Goal: Task Accomplishment & Management: Manage account settings

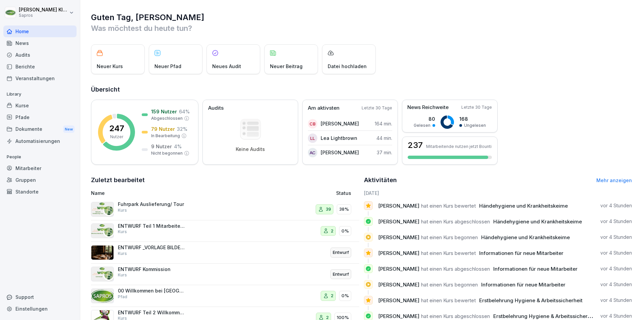
click at [29, 167] on div "Mitarbeiter" at bounding box center [39, 169] width 73 height 12
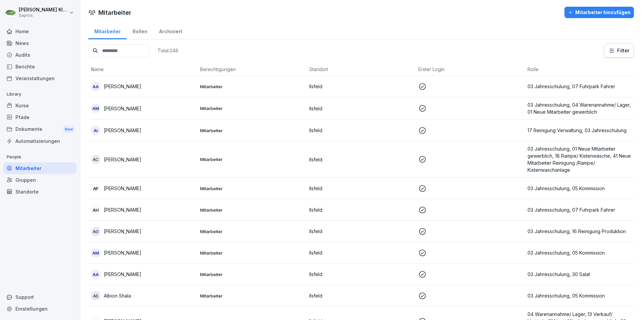
click at [121, 52] on input at bounding box center [118, 50] width 61 height 13
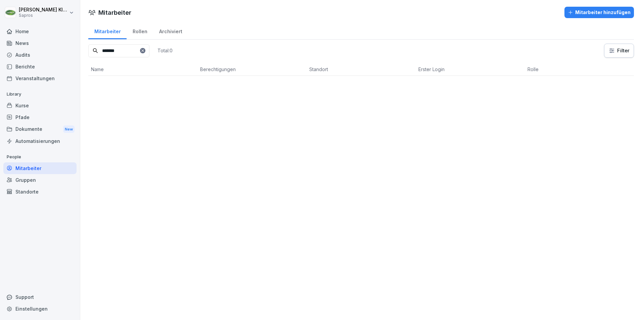
type input "*******"
click at [590, 10] on div "Mitarbeiter hinzufügen" at bounding box center [599, 12] width 63 height 7
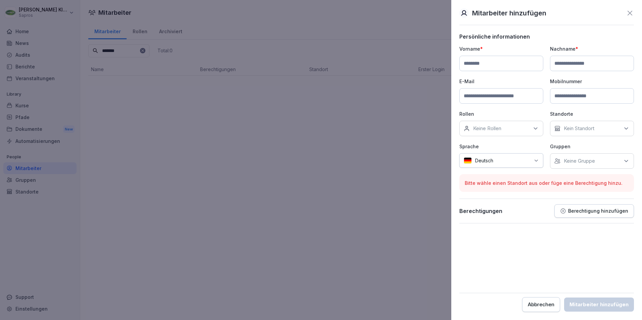
click at [482, 60] on input at bounding box center [501, 63] width 84 height 15
type input "**********"
type input "*******"
type input "**********"
click at [632, 10] on icon at bounding box center [630, 13] width 8 height 8
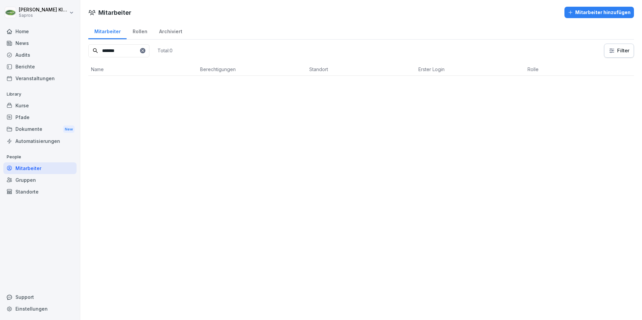
click at [145, 51] on icon at bounding box center [143, 51] width 4 height 4
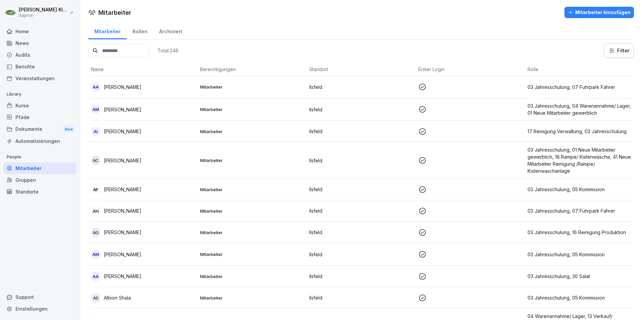
click at [105, 50] on input at bounding box center [118, 50] width 61 height 13
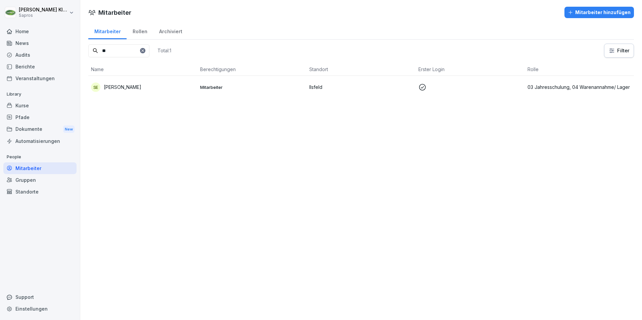
type input "*"
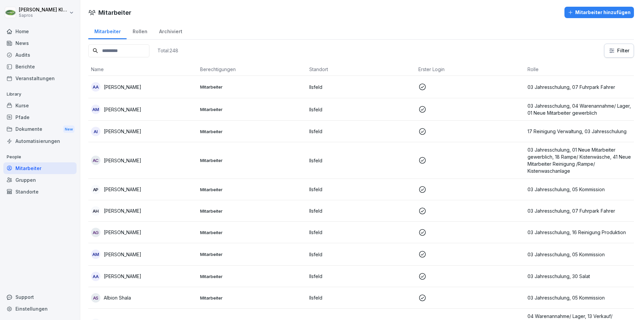
click at [580, 8] on button "Mitarbeiter hinzufügen" at bounding box center [600, 12] width 70 height 11
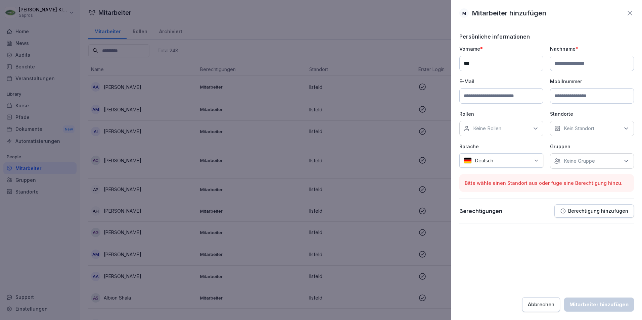
type input "**********"
type input "*******"
type input "**********"
click at [537, 126] on icon at bounding box center [535, 128] width 7 height 7
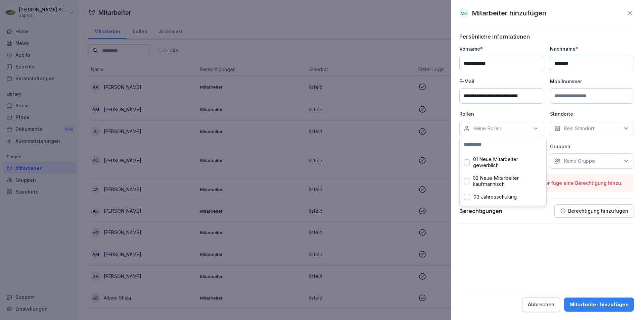
click at [467, 164] on button "01 Neue Mitarbeiter gewerblich" at bounding box center [467, 163] width 6 height 6
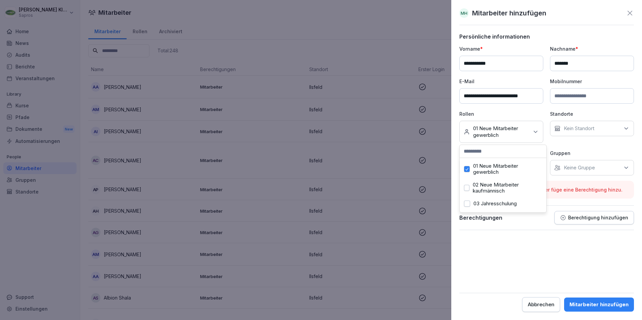
click at [466, 205] on button "03 Jahresschulung" at bounding box center [467, 204] width 6 height 6
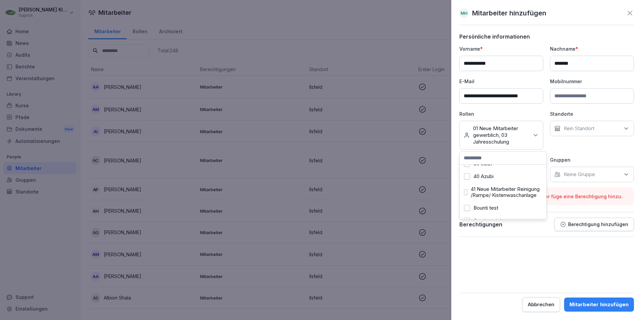
scroll to position [256, 0]
click at [469, 199] on button "30 Salat" at bounding box center [467, 197] width 6 height 6
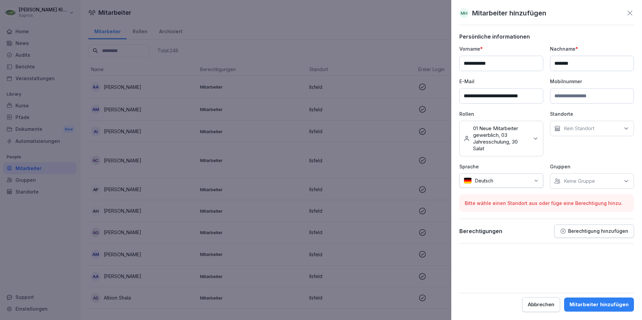
click at [544, 249] on form "**********" at bounding box center [546, 172] width 175 height 279
click at [627, 126] on icon at bounding box center [626, 128] width 7 height 7
click at [557, 160] on button "Ilsfeld" at bounding box center [558, 160] width 6 height 6
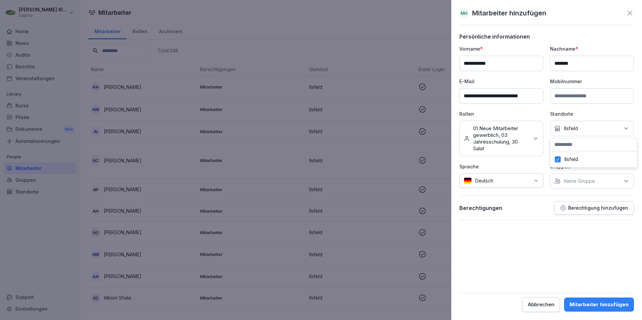
click at [492, 239] on form "**********" at bounding box center [546, 172] width 175 height 279
click at [627, 181] on icon at bounding box center [626, 181] width 7 height 7
click at [558, 240] on button "Antipasti, Salat" at bounding box center [558, 238] width 6 height 6
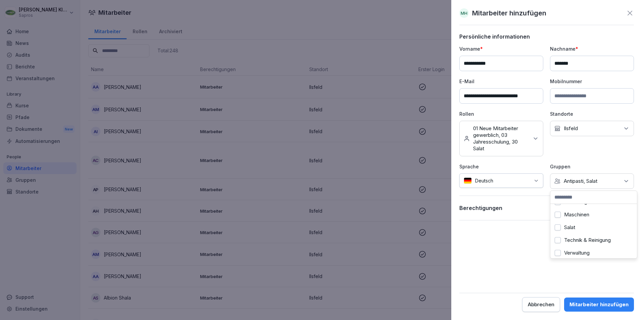
scroll to position [81, 0]
click at [557, 222] on button "Salat" at bounding box center [558, 225] width 6 height 6
click at [556, 223] on button "Antipasti, Salat" at bounding box center [558, 224] width 6 height 6
click at [528, 263] on form "**********" at bounding box center [546, 172] width 175 height 279
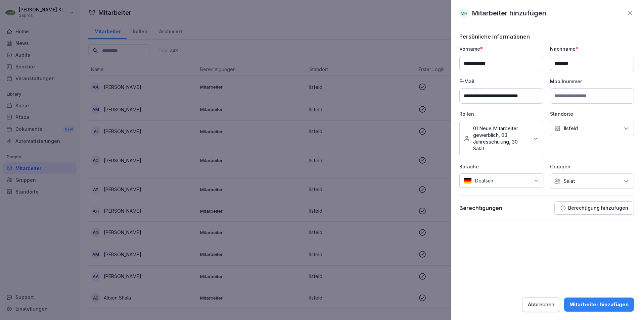
click at [593, 303] on div "Mitarbeiter hinzufügen" at bounding box center [599, 304] width 59 height 7
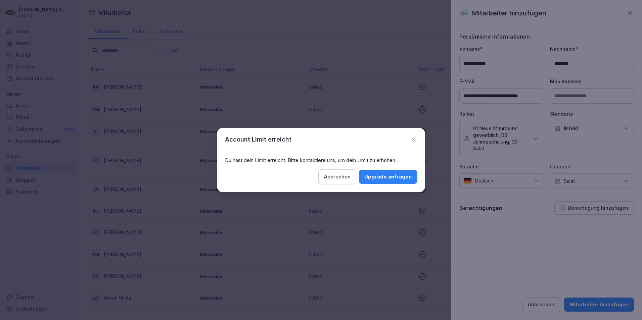
click at [339, 178] on div "Abbrechen" at bounding box center [337, 176] width 27 height 7
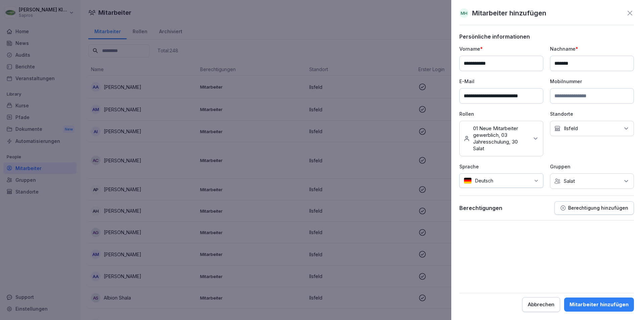
click at [632, 12] on icon at bounding box center [630, 13] width 8 height 8
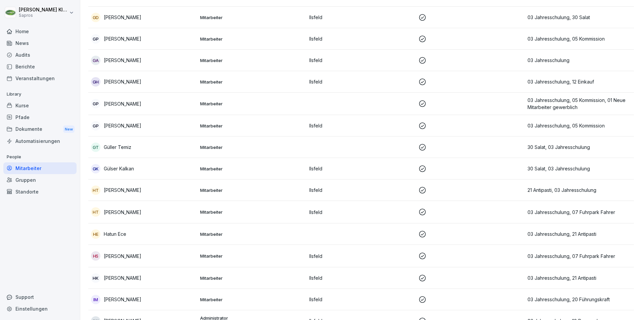
scroll to position [2351, 0]
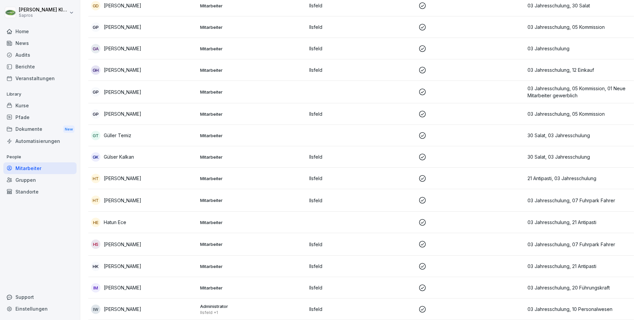
click at [185, 244] on div "HS [PERSON_NAME]" at bounding box center [143, 244] width 104 height 9
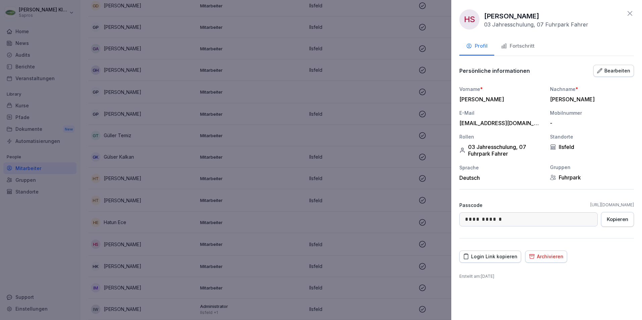
click at [629, 10] on icon at bounding box center [630, 13] width 8 height 8
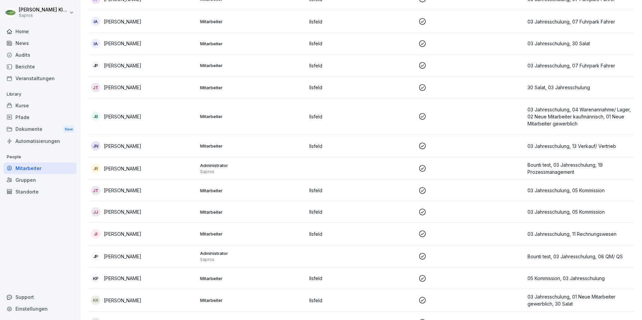
scroll to position [2821, 0]
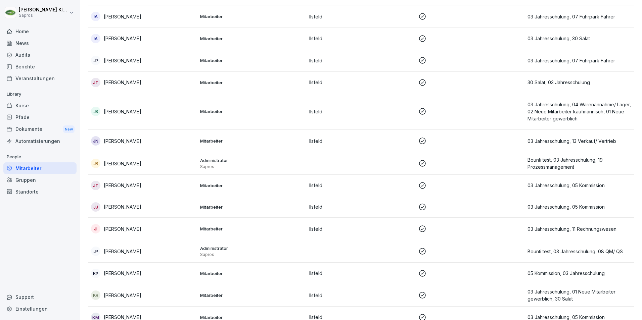
click at [436, 201] on td at bounding box center [470, 206] width 109 height 21
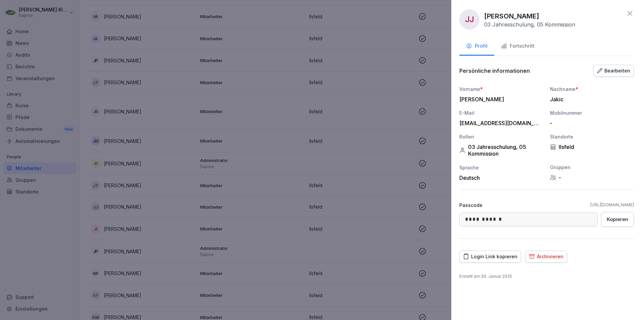
click at [615, 70] on div "Bearbeiten" at bounding box center [613, 70] width 33 height 7
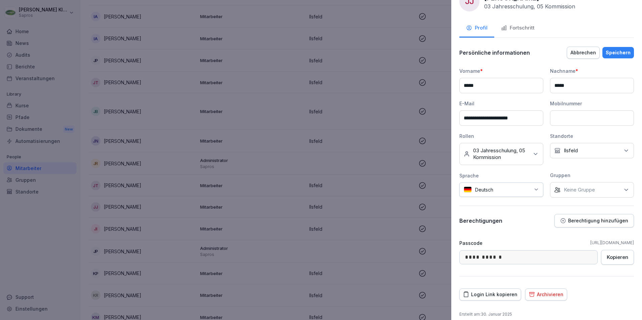
scroll to position [25, 0]
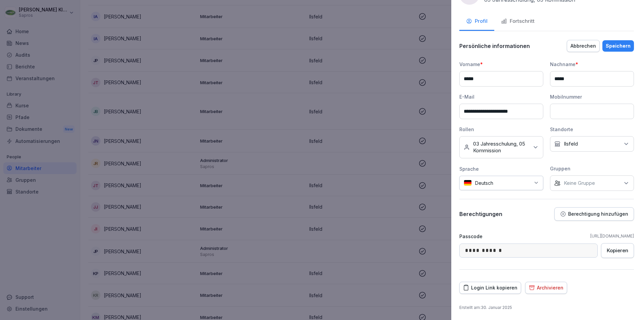
click at [538, 284] on div "Archivieren" at bounding box center [546, 287] width 35 height 7
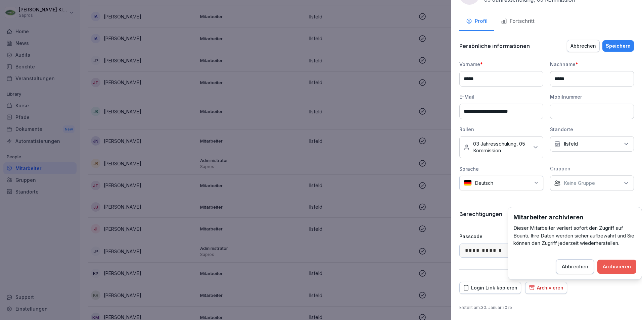
click at [607, 266] on div "Archivieren" at bounding box center [617, 266] width 28 height 7
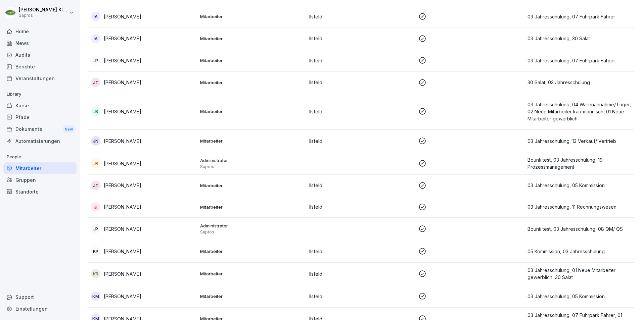
click at [529, 272] on p "03 Jahresschulung, 01 Neue Mitarbeiter gewerblich, 30 Salat" at bounding box center [580, 274] width 104 height 14
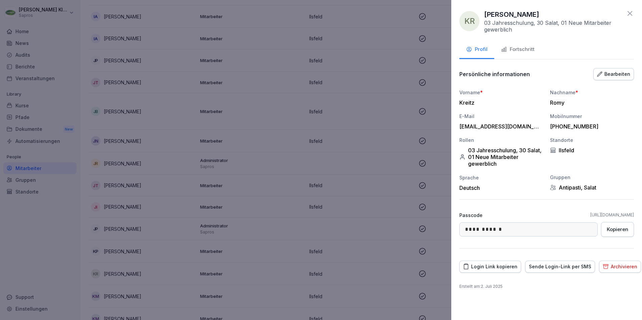
click at [611, 266] on div "Archivieren" at bounding box center [620, 266] width 35 height 7
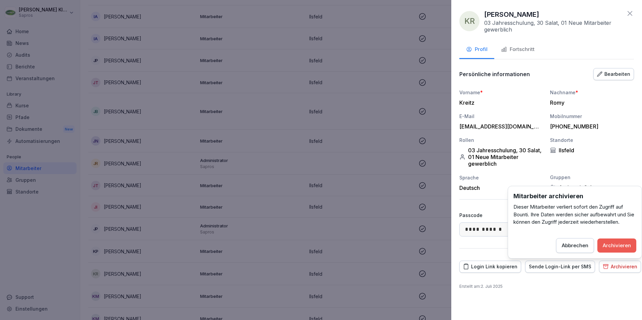
click at [612, 246] on div "Archivieren" at bounding box center [617, 245] width 28 height 7
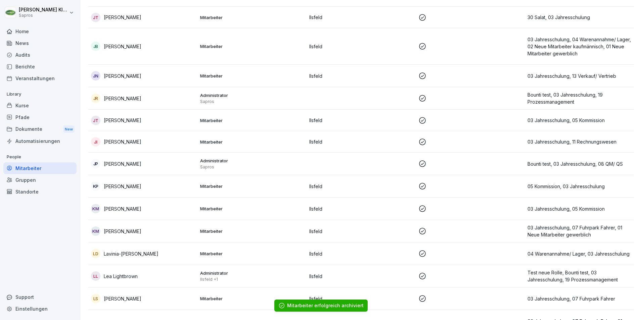
scroll to position [2889, 0]
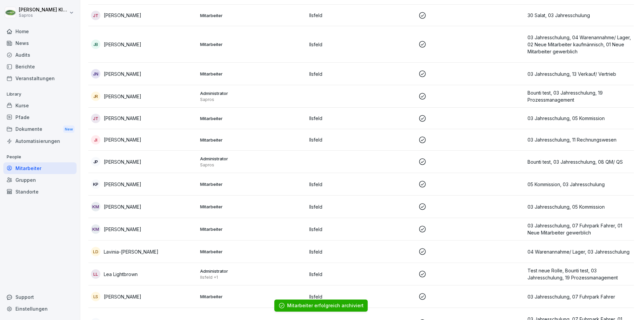
click at [547, 224] on p "03 Jahresschulung, 07 Fuhrpark Fahrer, 01 Neue Mitarbeiter gewerblich" at bounding box center [580, 229] width 104 height 14
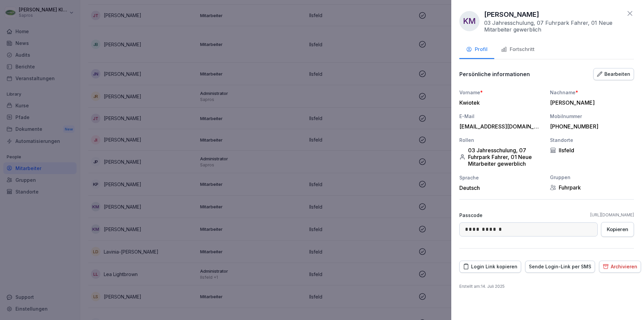
click at [616, 265] on div "Archivieren" at bounding box center [620, 266] width 35 height 7
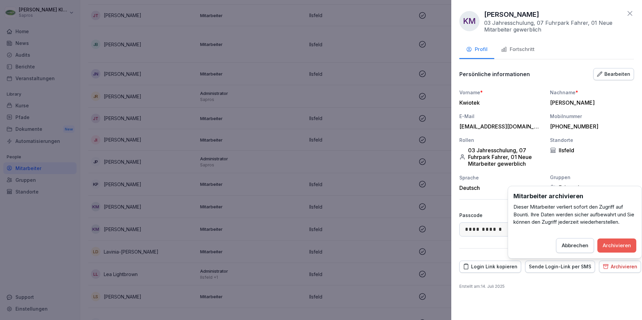
click at [618, 243] on div "Archivieren" at bounding box center [617, 245] width 28 height 7
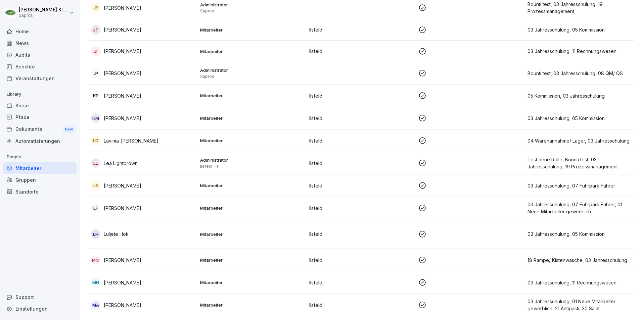
scroll to position [2989, 0]
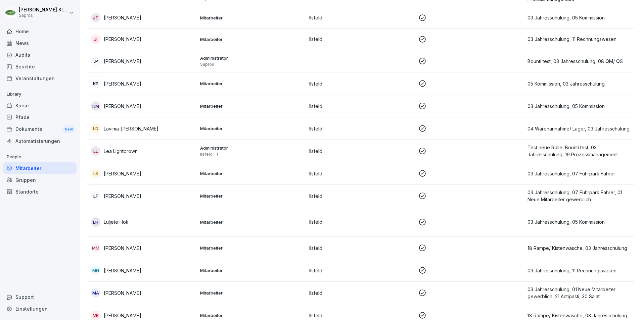
click at [539, 247] on p "18 Rampe/ Kistenwäsche, 03 Jahresschulung" at bounding box center [580, 248] width 104 height 7
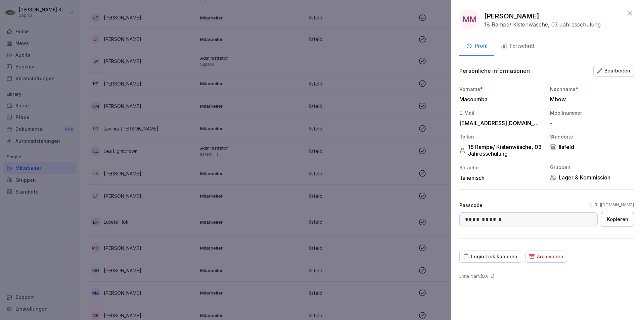
click at [540, 255] on div "Archivieren" at bounding box center [546, 256] width 35 height 7
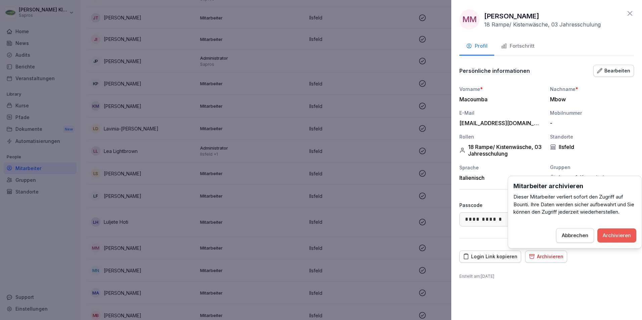
click at [610, 231] on button "Archivieren" at bounding box center [617, 236] width 39 height 14
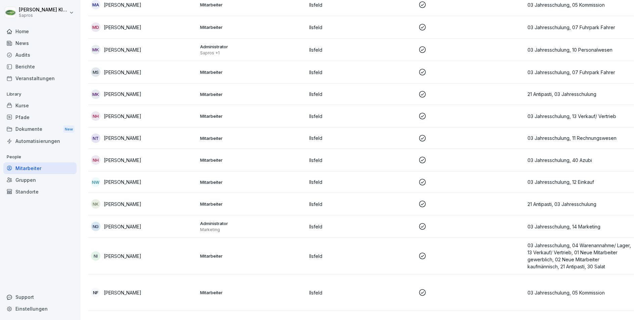
scroll to position [3963, 0]
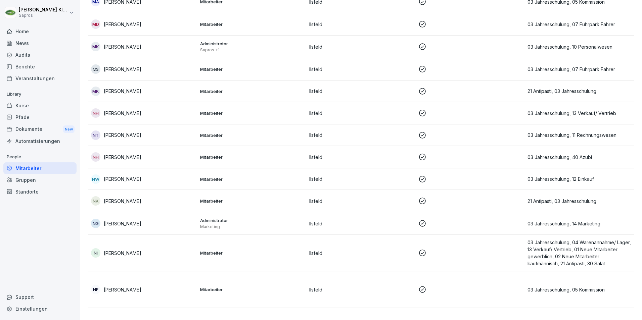
click at [553, 254] on p "03 Jahresschulung, 04 Warenannahme/ Lager, 13 Verkauf/ Vertrieb, 01 Neue Mitarb…" at bounding box center [580, 253] width 104 height 28
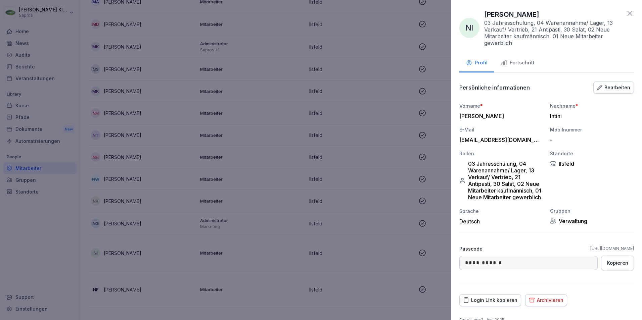
click at [560, 307] on button "Archivieren" at bounding box center [546, 301] width 42 height 12
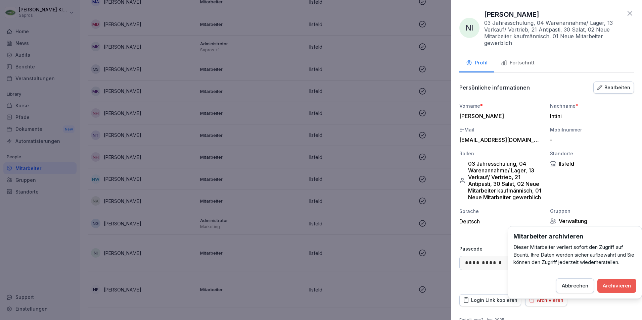
click at [615, 285] on div "Archivieren" at bounding box center [617, 285] width 28 height 7
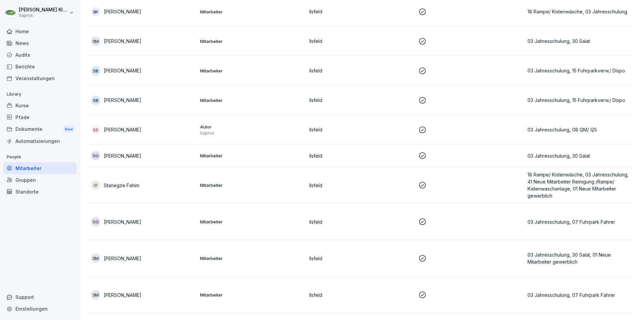
scroll to position [5105, 0]
click at [551, 220] on p "03 Jahresschulung, 07 Fuhrpark Fahrer" at bounding box center [580, 221] width 104 height 7
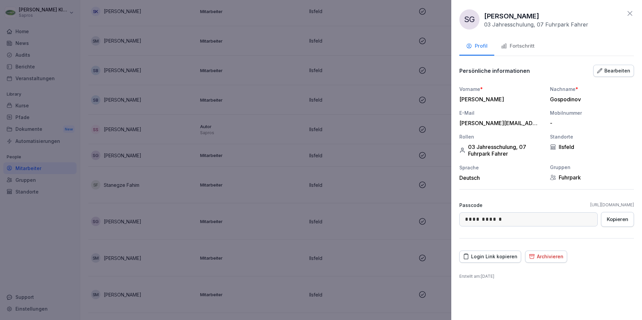
click at [550, 256] on div "Archivieren" at bounding box center [546, 256] width 35 height 7
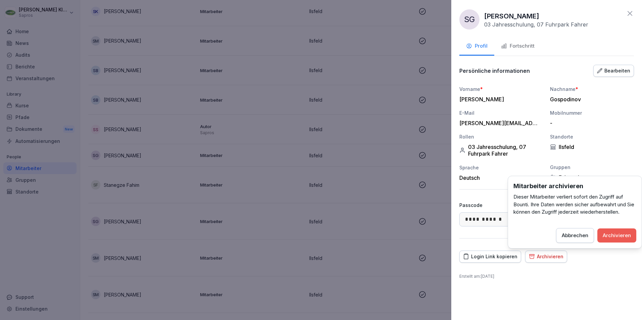
click at [615, 232] on div "Archivieren" at bounding box center [617, 235] width 28 height 7
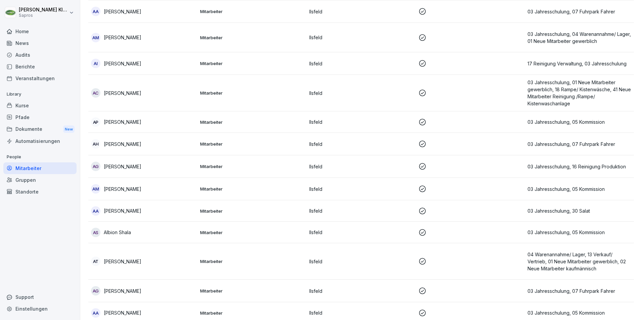
scroll to position [0, 0]
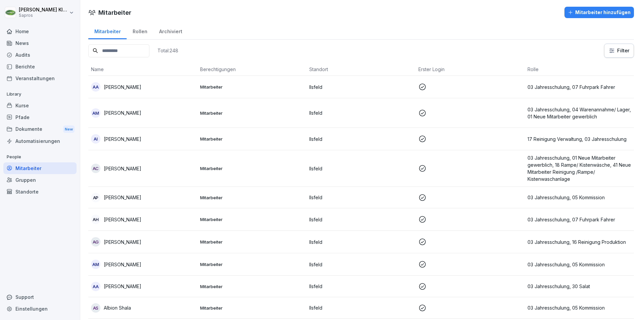
click at [593, 13] on div "Mitarbeiter hinzufügen" at bounding box center [599, 12] width 63 height 7
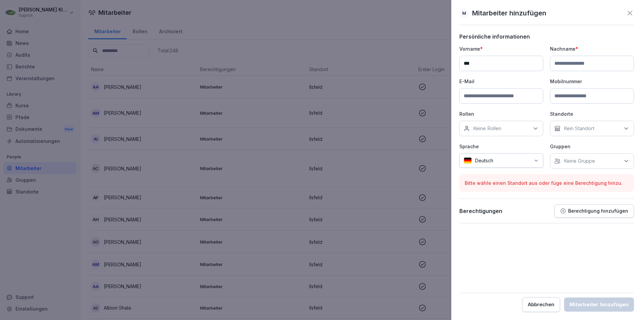
type input "**********"
type input "*******"
click at [536, 126] on icon at bounding box center [535, 128] width 7 height 7
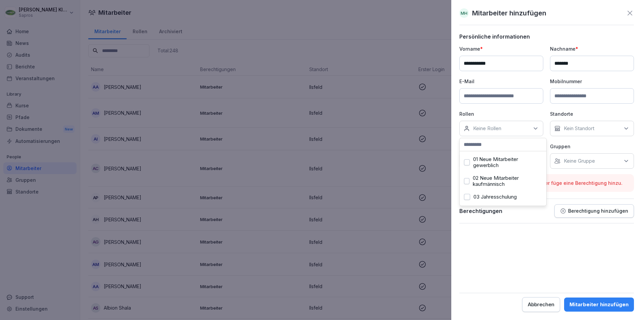
click at [468, 162] on button "01 Neue Mitarbeiter gewerblich" at bounding box center [467, 163] width 6 height 6
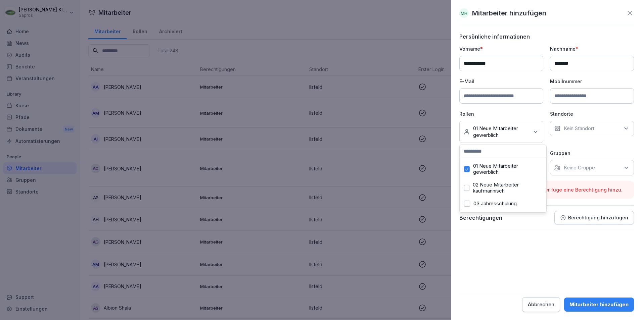
click at [466, 206] on button "03 Jahresschulung" at bounding box center [467, 204] width 6 height 6
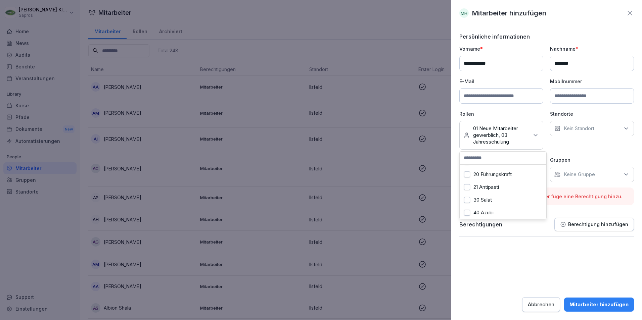
scroll to position [269, 0]
click at [467, 183] on button "30 Salat" at bounding box center [467, 184] width 6 height 6
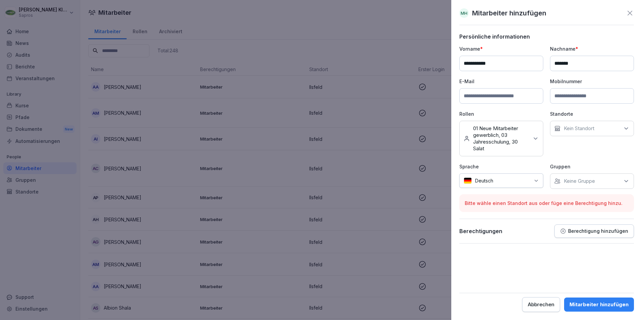
click at [507, 252] on form "**********" at bounding box center [546, 172] width 175 height 279
click at [625, 129] on icon at bounding box center [626, 128] width 7 height 7
click at [557, 159] on button "Ilsfeld" at bounding box center [558, 160] width 6 height 6
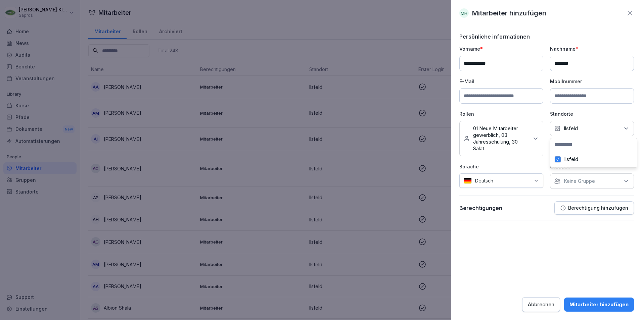
click at [537, 241] on form "**********" at bounding box center [546, 172] width 175 height 279
click at [626, 181] on icon at bounding box center [626, 181] width 7 height 7
click at [556, 234] on button "Salat" at bounding box center [558, 234] width 6 height 6
click at [540, 268] on form "**********" at bounding box center [546, 172] width 175 height 279
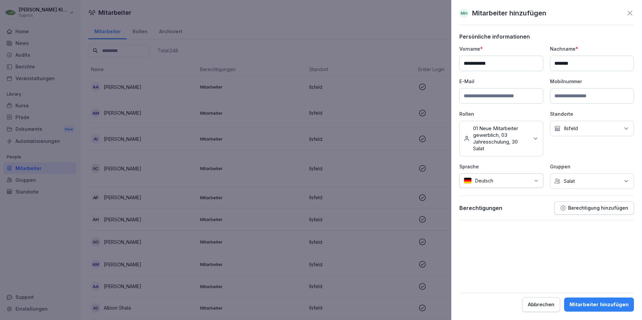
click at [599, 303] on div "Mitarbeiter hinzufügen" at bounding box center [599, 304] width 59 height 7
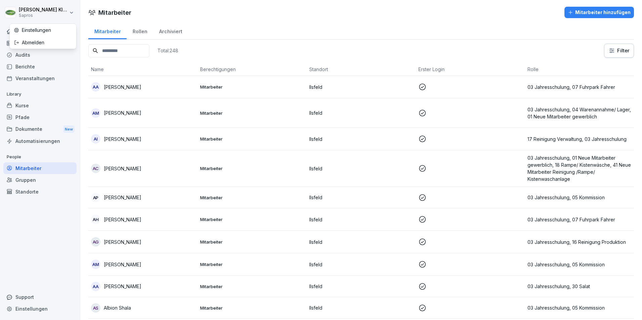
click at [73, 12] on html "[PERSON_NAME] Sapros Home News Audits Berichte Veranstaltungen Library Kurse Pf…" at bounding box center [321, 160] width 642 height 320
click at [39, 43] on div "Abmelden" at bounding box center [43, 42] width 67 height 12
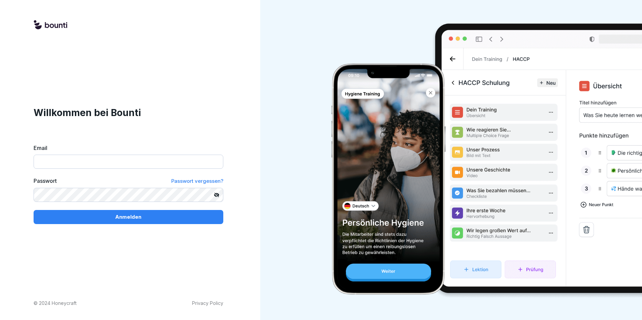
type input "**********"
